Goal: Task Accomplishment & Management: Manage account settings

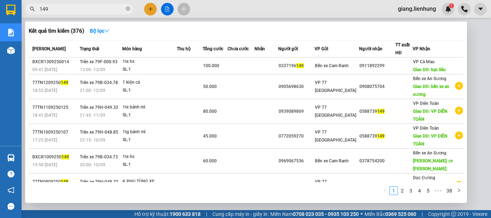
click at [298, 9] on div at bounding box center [245, 109] width 491 height 218
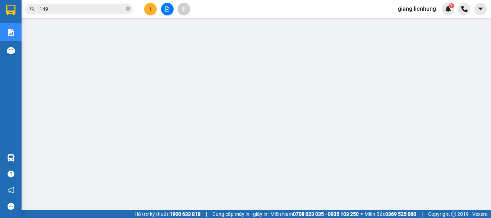
click at [106, 9] on input "149" at bounding box center [82, 9] width 85 height 8
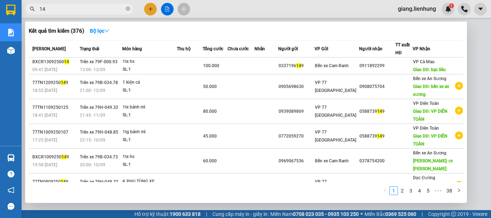
type input "1"
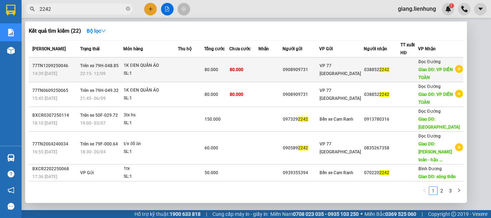
type input "2242"
click at [269, 72] on td at bounding box center [270, 69] width 24 height 25
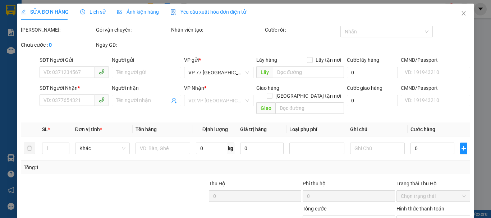
type input "0908909731"
type input "0388522242"
type input "VP DIÊN TOÀN"
type input "80.000"
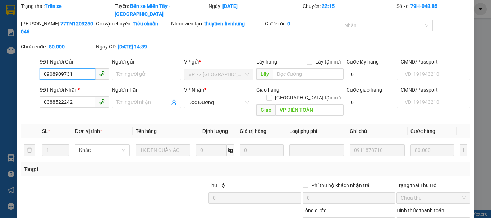
scroll to position [59, 0]
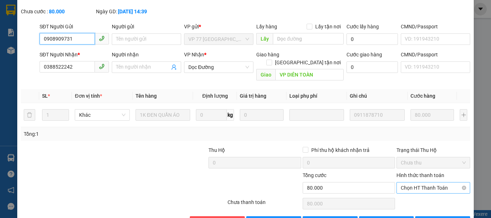
click at [423, 182] on span "Chọn HT Thanh Toán" at bounding box center [432, 187] width 65 height 11
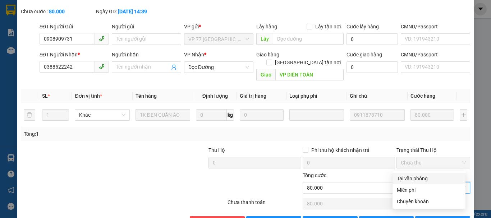
click at [423, 176] on div "Tại văn phòng" at bounding box center [428, 179] width 64 height 8
type input "0"
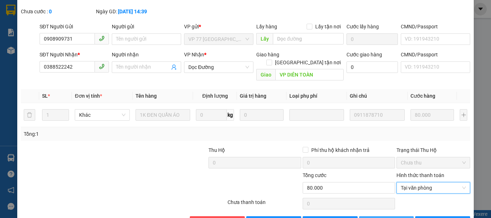
click at [391, 218] on span "Lưu thay đổi" at bounding box center [400, 222] width 57 height 8
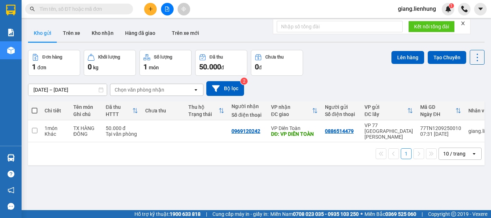
click at [421, 4] on div "[PERSON_NAME].lienhung 1" at bounding box center [423, 9] width 62 height 13
click at [424, 8] on span "giang.lienhung" at bounding box center [417, 8] width 50 height 9
click at [417, 24] on span "Đăng xuất" at bounding box center [419, 22] width 35 height 8
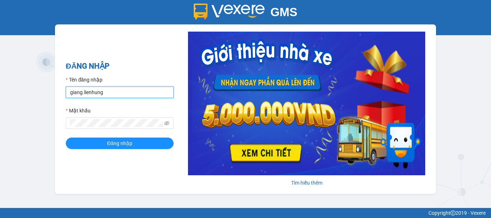
click at [102, 91] on input "giang.lienhung" at bounding box center [120, 92] width 108 height 11
type input "thi.lienhung"
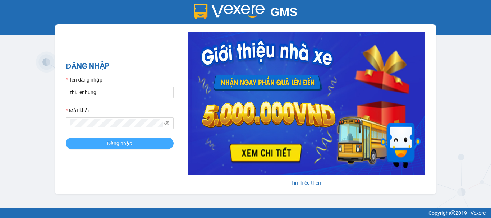
click at [150, 139] on button "Đăng nhập" at bounding box center [120, 143] width 108 height 11
